Goal: Transaction & Acquisition: Purchase product/service

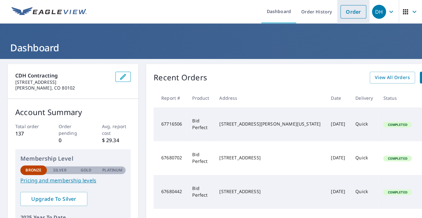
click at [352, 15] on link "Order" at bounding box center [354, 11] width 26 height 13
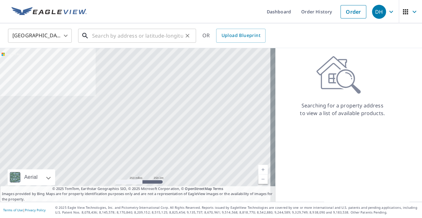
click at [97, 36] on input "text" at bounding box center [137, 36] width 91 height 18
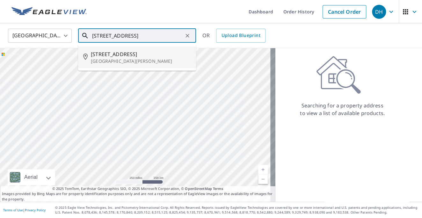
click at [94, 54] on span "[STREET_ADDRESS]" at bounding box center [141, 54] width 100 height 8
type input "[STREET_ADDRESS][PERSON_NAME]"
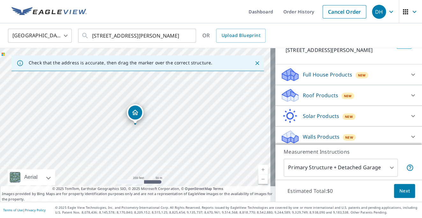
scroll to position [52, 0]
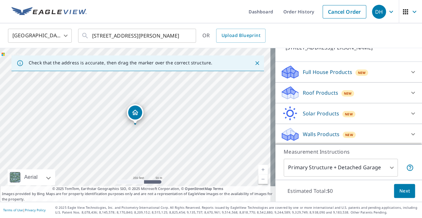
click at [314, 94] on p "Roof Products" at bounding box center [320, 93] width 35 height 8
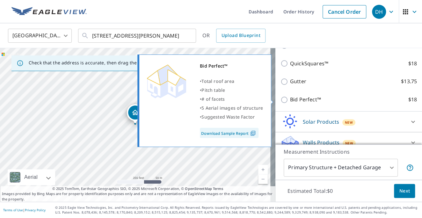
click at [298, 100] on p "Bid Perfect™" at bounding box center [305, 100] width 31 height 8
click at [290, 100] on input "Bid Perfect™ $18" at bounding box center [286, 100] width 10 height 8
checkbox input "true"
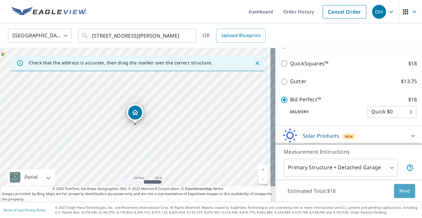
click at [394, 189] on button "Next" at bounding box center [404, 191] width 21 height 14
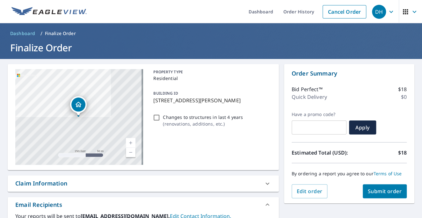
click at [130, 142] on link "Current Level 17, Zoom In" at bounding box center [131, 143] width 10 height 10
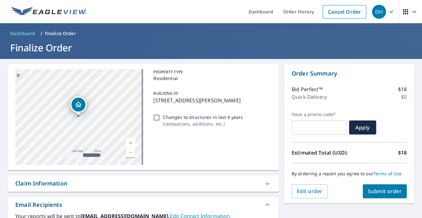
click at [130, 141] on link "Current Level 18, Zoom In" at bounding box center [131, 143] width 10 height 10
drag, startPoint x: 92, startPoint y: 123, endPoint x: 100, endPoint y: 127, distance: 8.6
click at [100, 127] on div "[STREET_ADDRESS][PERSON_NAME]" at bounding box center [79, 117] width 128 height 96
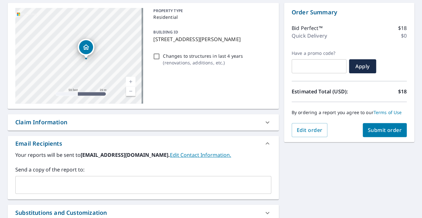
scroll to position [64, 0]
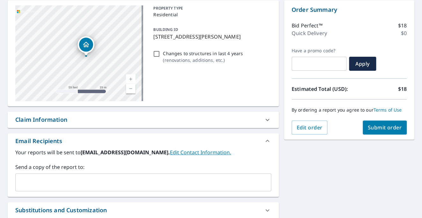
click at [374, 130] on span "Submit order" at bounding box center [385, 127] width 34 height 7
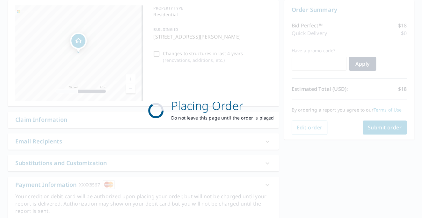
scroll to position [0, 0]
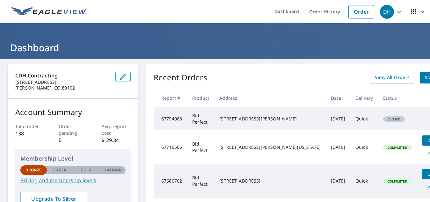
click at [396, 11] on icon "button" at bounding box center [400, 12] width 8 height 8
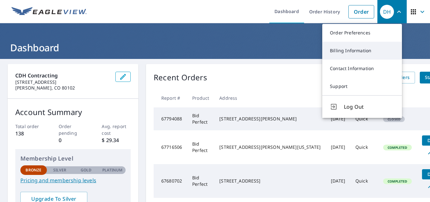
click at [362, 50] on link "Billing Information" at bounding box center [362, 51] width 80 height 18
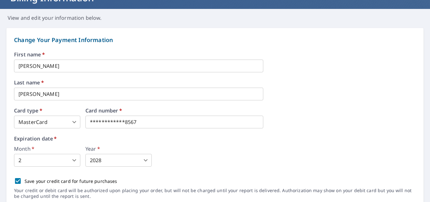
scroll to position [96, 0]
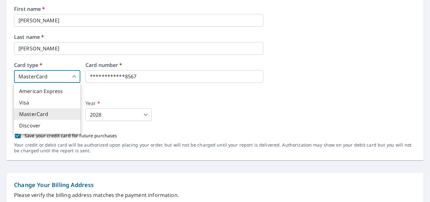
click at [73, 76] on body "**********" at bounding box center [215, 101] width 430 height 202
click at [36, 104] on li "Visa" at bounding box center [47, 102] width 66 height 11
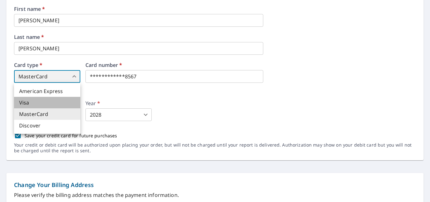
type input "2"
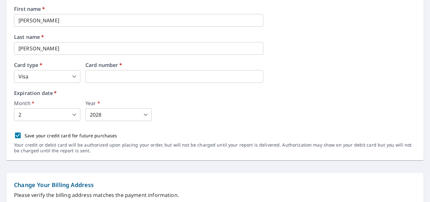
click at [307, 84] on div "First name   * David ​ Last name   * Hart ​ Card type   * Visa 2 ​ Card number …" at bounding box center [215, 83] width 402 height 154
click at [76, 114] on body "DH DH Dashboard Order History Order DH Dashboard / Billing Information Billing …" at bounding box center [215, 101] width 430 height 202
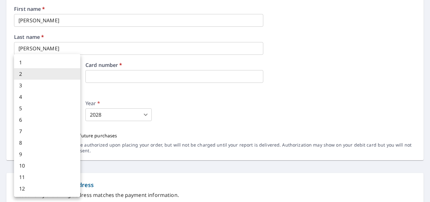
click at [47, 99] on li "4" at bounding box center [47, 96] width 66 height 11
type input "4"
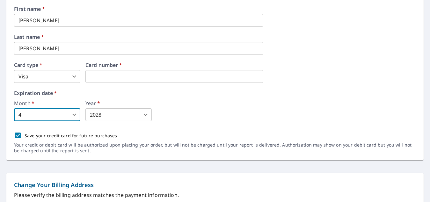
click at [147, 114] on body "DH DH Dashboard Order History Order DH Dashboard / Billing Information Billing …" at bounding box center [215, 101] width 430 height 202
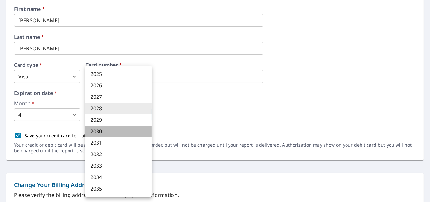
click at [114, 131] on li "2030" at bounding box center [118, 131] width 66 height 11
type input "2030"
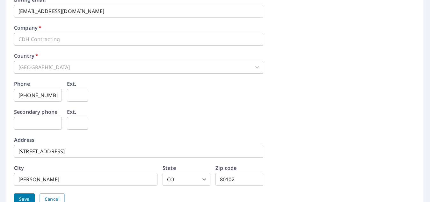
scroll to position [319, 0]
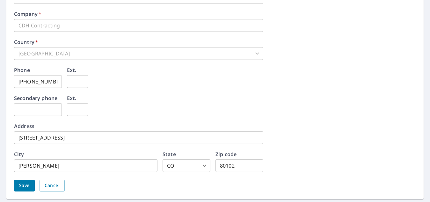
click at [60, 136] on input "[STREET_ADDRESS]" at bounding box center [138, 137] width 249 height 13
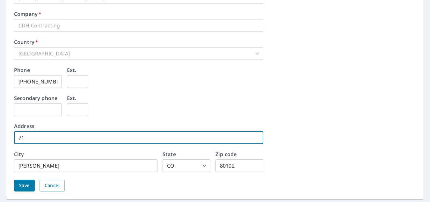
type input "7"
type input "828 Legacy Trail"
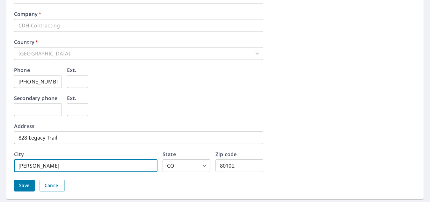
type input "Elizabeth"
click at [237, 166] on input "80102" at bounding box center [240, 165] width 48 height 13
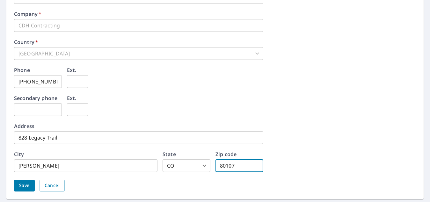
type input "80107"
click at [366, 111] on div "Secondary phone ​ Ext. ​" at bounding box center [215, 110] width 402 height 28
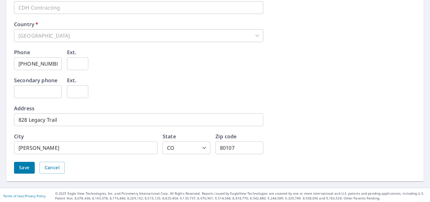
scroll to position [338, 0]
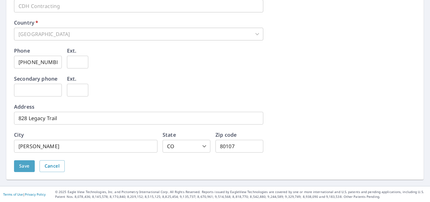
click at [28, 166] on span "Save" at bounding box center [24, 166] width 11 height 8
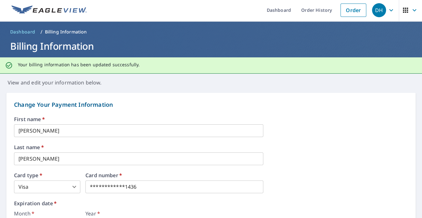
scroll to position [0, 0]
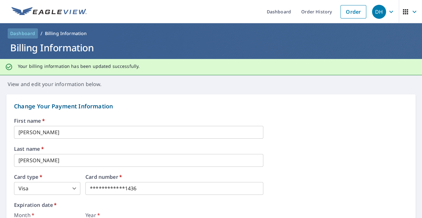
click at [26, 33] on span "Dashboard" at bounding box center [22, 33] width 25 height 6
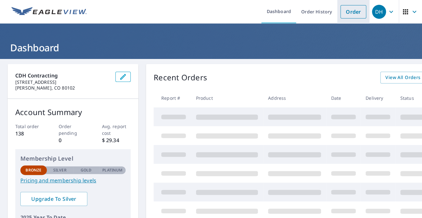
click at [349, 14] on link "Order" at bounding box center [354, 11] width 26 height 13
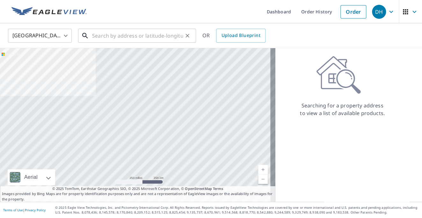
click at [117, 36] on input "text" at bounding box center [137, 36] width 91 height 18
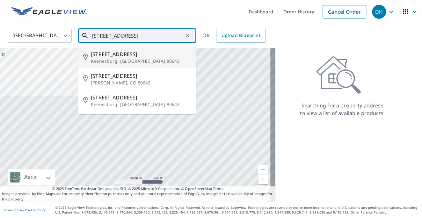
click at [111, 54] on span "195 S Main St" at bounding box center [141, 54] width 100 height 8
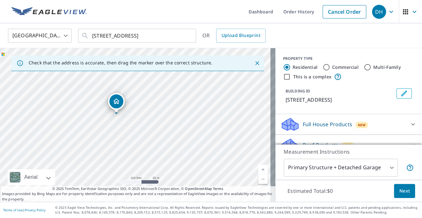
drag, startPoint x: 138, startPoint y: 128, endPoint x: 171, endPoint y: 127, distance: 33.2
click at [171, 127] on div "195 S Main St Keenesburg, CO 80643" at bounding box center [138, 125] width 276 height 154
drag, startPoint x: 138, startPoint y: 143, endPoint x: 204, endPoint y: 72, distance: 96.8
click at [204, 72] on div "195 S Main St Keenesburg, CO 80643" at bounding box center [138, 125] width 276 height 154
drag, startPoint x: 195, startPoint y: 102, endPoint x: 197, endPoint y: 69, distance: 33.6
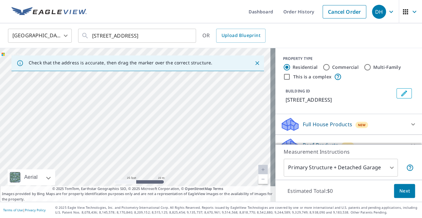
click at [197, 69] on div "Check that the address is accurate, then drag the marker over the correct struc…" at bounding box center [138, 125] width 276 height 154
drag, startPoint x: 205, startPoint y: 106, endPoint x: 196, endPoint y: 75, distance: 32.5
click at [196, 75] on div "195 S Main St Keenesburg, CO 80643" at bounding box center [138, 125] width 276 height 154
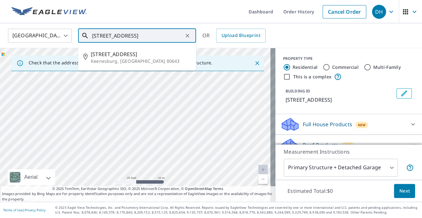
click at [106, 36] on input "195 S Main St Keenesburg, CO 80643" at bounding box center [137, 36] width 91 height 18
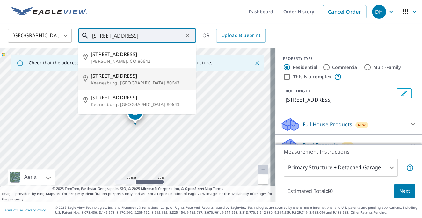
click at [106, 73] on span "195 N Main St" at bounding box center [141, 76] width 100 height 8
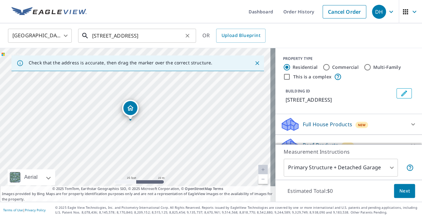
click at [107, 37] on input "195 N Main St Keenesburg, CO 80643" at bounding box center [137, 36] width 91 height 18
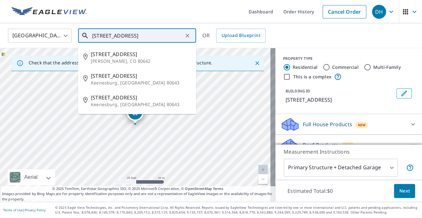
type input "195 Main St Keenesburg, CO 80643"
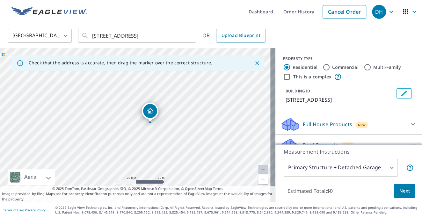
drag, startPoint x: 137, startPoint y: 112, endPoint x: 152, endPoint y: 110, distance: 15.1
click at [260, 179] on link "Current Level 20, Zoom Out" at bounding box center [263, 179] width 10 height 10
click at [259, 179] on link "Current Level 19, Zoom Out" at bounding box center [263, 179] width 10 height 10
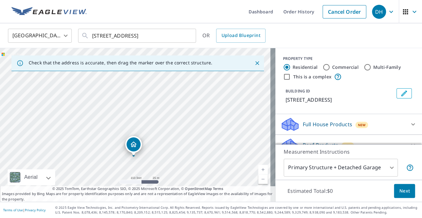
drag, startPoint x: 137, startPoint y: 113, endPoint x: 136, endPoint y: 145, distance: 31.9
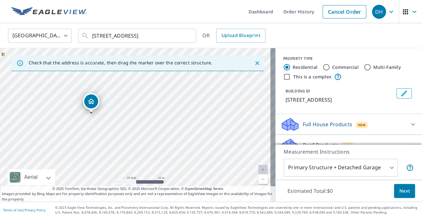
drag, startPoint x: 150, startPoint y: 105, endPoint x: 147, endPoint y: 166, distance: 61.3
click at [147, 166] on div "155 S Main St Keenesburg, CO 80643" at bounding box center [138, 125] width 276 height 154
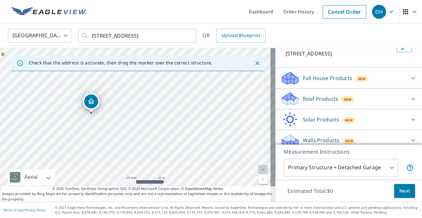
scroll to position [52, 0]
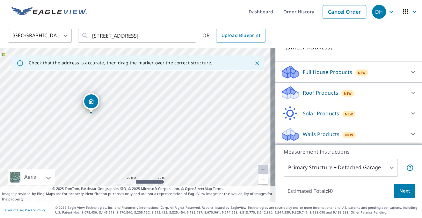
click at [314, 93] on p "Roof Products" at bounding box center [320, 93] width 35 height 8
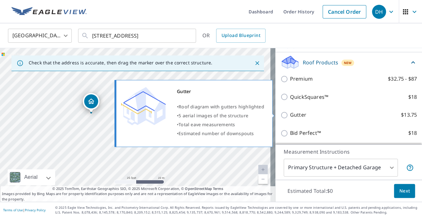
scroll to position [84, 0]
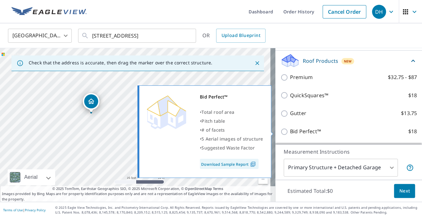
click at [306, 129] on p "Bid Perfect™" at bounding box center [305, 132] width 31 height 8
click at [290, 129] on input "Bid Perfect™ $18" at bounding box center [286, 132] width 10 height 8
checkbox input "true"
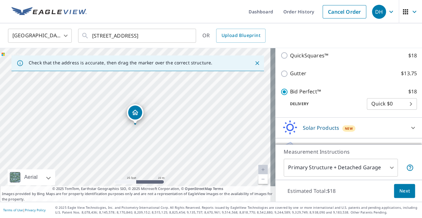
scroll to position [148, 0]
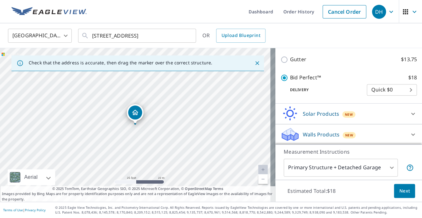
click at [399, 189] on span "Next" at bounding box center [404, 191] width 11 height 8
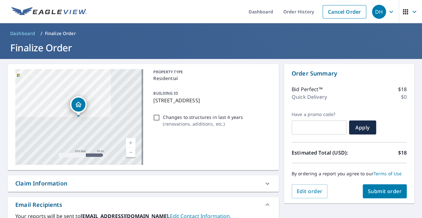
click at [375, 194] on span "Submit order" at bounding box center [385, 191] width 34 height 7
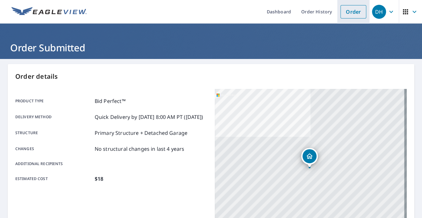
click at [346, 16] on link "Order" at bounding box center [354, 11] width 26 height 13
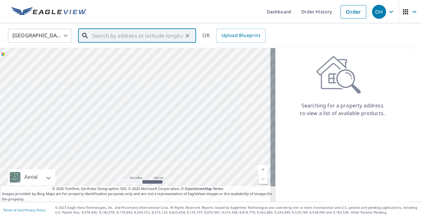
click at [142, 39] on input "text" at bounding box center [137, 36] width 91 height 18
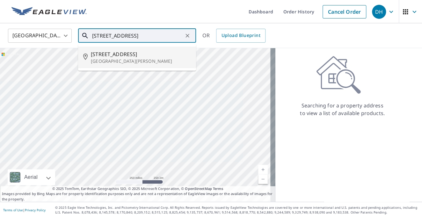
click at [122, 54] on span "[STREET_ADDRESS]" at bounding box center [141, 54] width 100 height 8
type input "[STREET_ADDRESS][PERSON_NAME]"
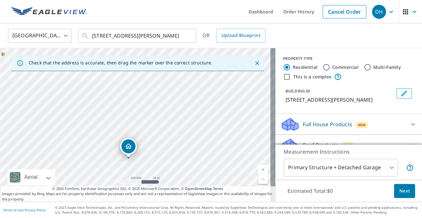
drag, startPoint x: 133, startPoint y: 144, endPoint x: 126, endPoint y: 146, distance: 6.9
drag, startPoint x: 205, startPoint y: 151, endPoint x: 196, endPoint y: 132, distance: 21.7
click at [196, 132] on div "[STREET_ADDRESS][PERSON_NAME]" at bounding box center [138, 125] width 276 height 154
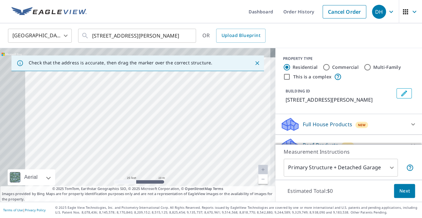
drag, startPoint x: 192, startPoint y: 101, endPoint x: 262, endPoint y: 164, distance: 93.5
click at [269, 164] on div "[STREET_ADDRESS][PERSON_NAME]" at bounding box center [138, 125] width 276 height 154
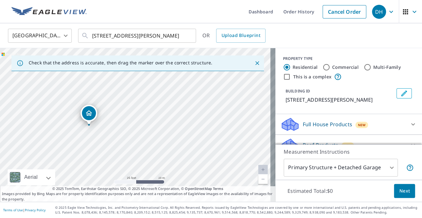
drag, startPoint x: 158, startPoint y: 114, endPoint x: 254, endPoint y: 157, distance: 105.1
click at [254, 157] on div "[STREET_ADDRESS][PERSON_NAME]" at bounding box center [138, 125] width 276 height 154
drag, startPoint x: 198, startPoint y: 111, endPoint x: 205, endPoint y: 143, distance: 32.7
click at [205, 143] on div "[STREET_ADDRESS][PERSON_NAME]" at bounding box center [138, 125] width 276 height 154
drag, startPoint x: 99, startPoint y: 149, endPoint x: 131, endPoint y: 137, distance: 34.2
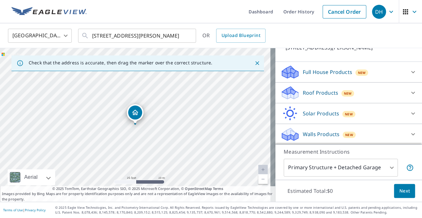
click at [323, 92] on p "Roof Products" at bounding box center [320, 93] width 35 height 8
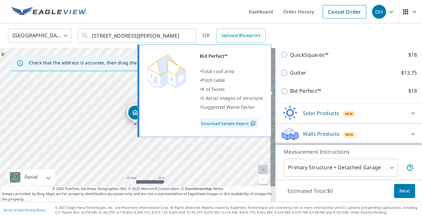
click at [309, 91] on p "Bid Perfect™" at bounding box center [305, 91] width 31 height 8
click at [290, 91] on input "Bid Perfect™ $18" at bounding box center [286, 91] width 10 height 8
checkbox input "true"
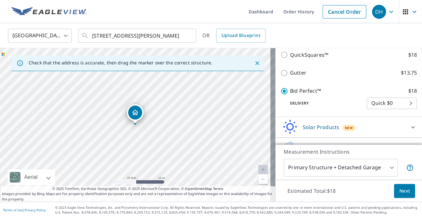
click at [399, 191] on span "Next" at bounding box center [404, 191] width 11 height 8
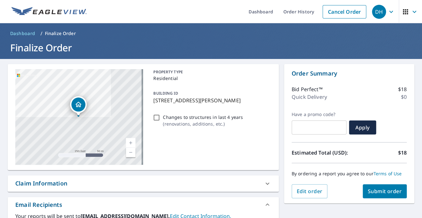
click at [372, 190] on span "Submit order" at bounding box center [385, 191] width 34 height 7
